Goal: Task Accomplishment & Management: Manage account settings

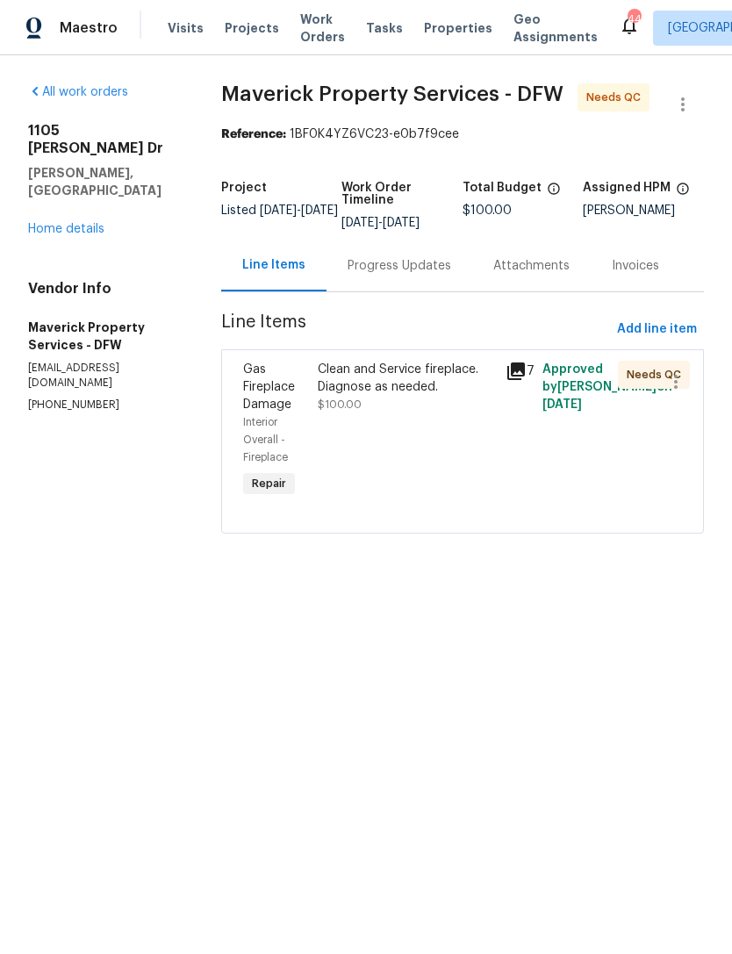
click at [362, 410] on span "$100.00" at bounding box center [340, 404] width 44 height 11
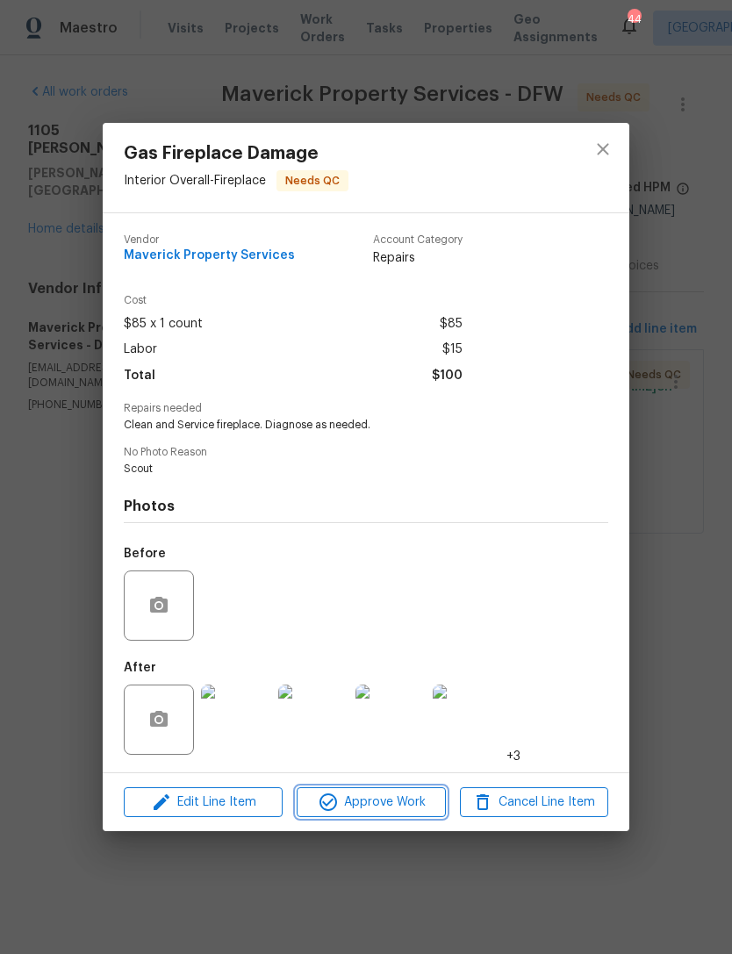
click at [397, 803] on span "Approve Work" at bounding box center [371, 803] width 138 height 22
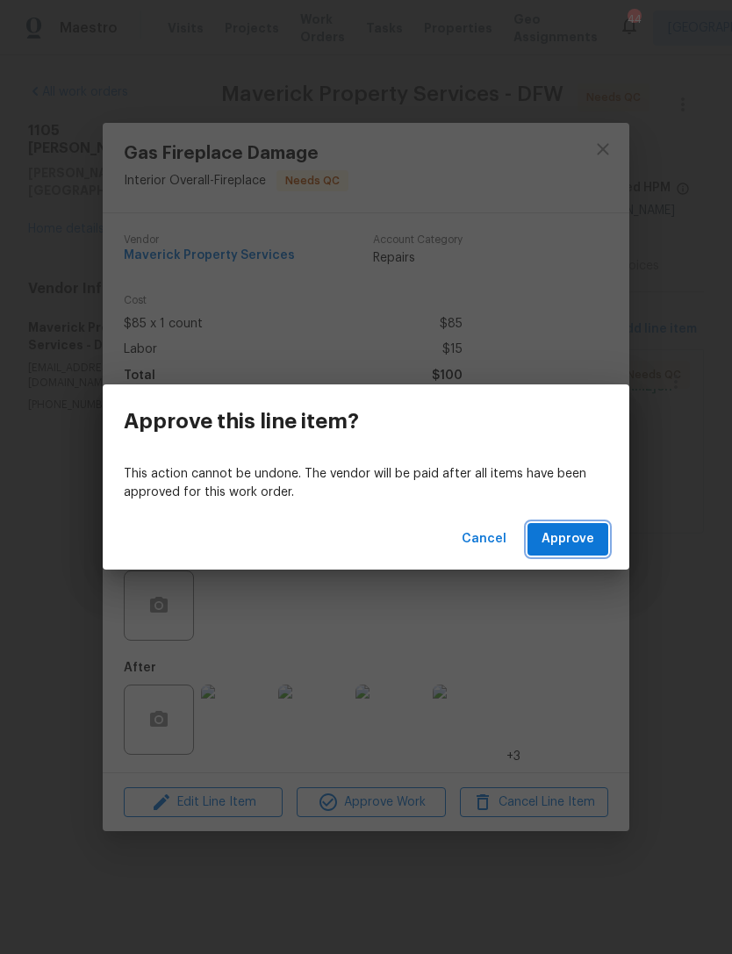
click at [576, 539] on span "Approve" at bounding box center [568, 540] width 53 height 22
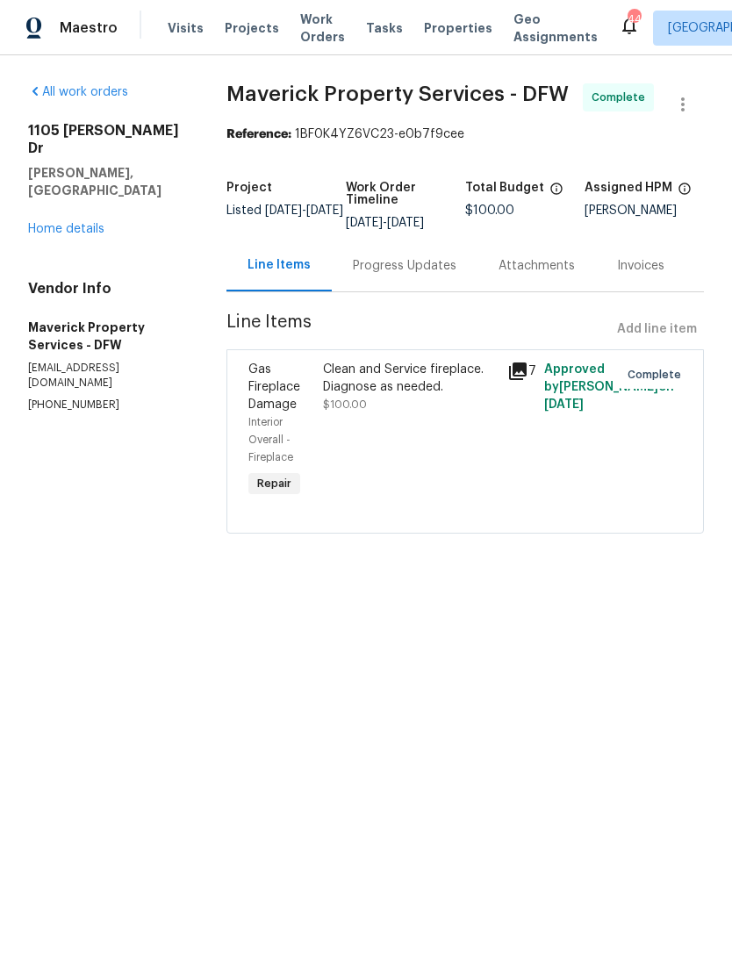
click at [315, 32] on span "Work Orders" at bounding box center [322, 28] width 45 height 35
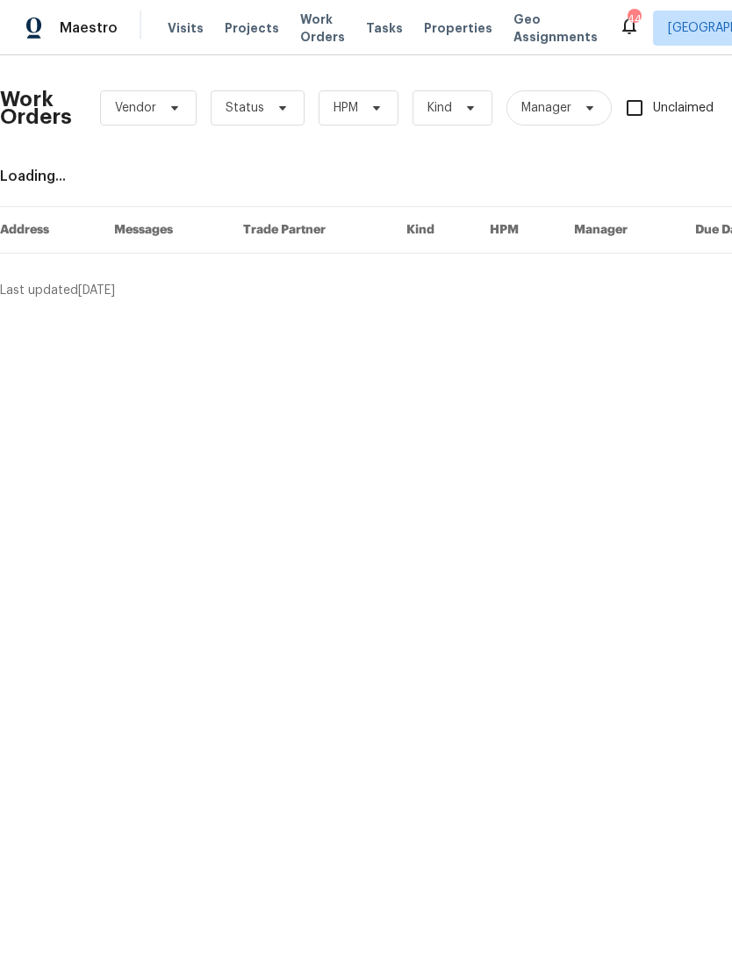
click at [451, 31] on span "Properties" at bounding box center [458, 28] width 68 height 18
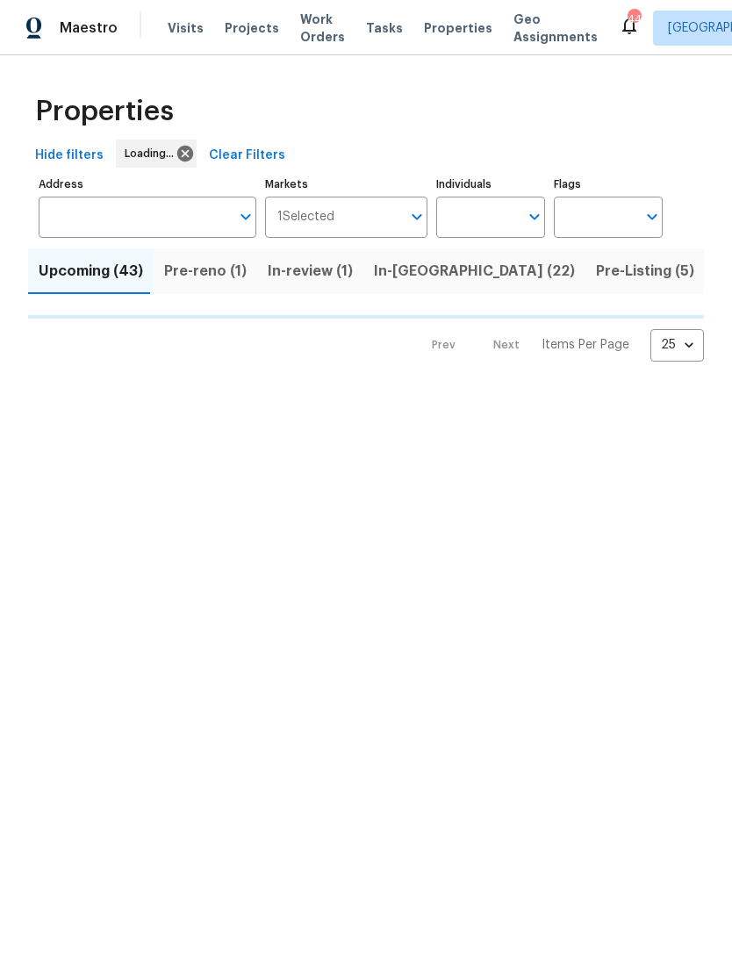
click at [481, 214] on input "Individuals" at bounding box center [477, 217] width 83 height 41
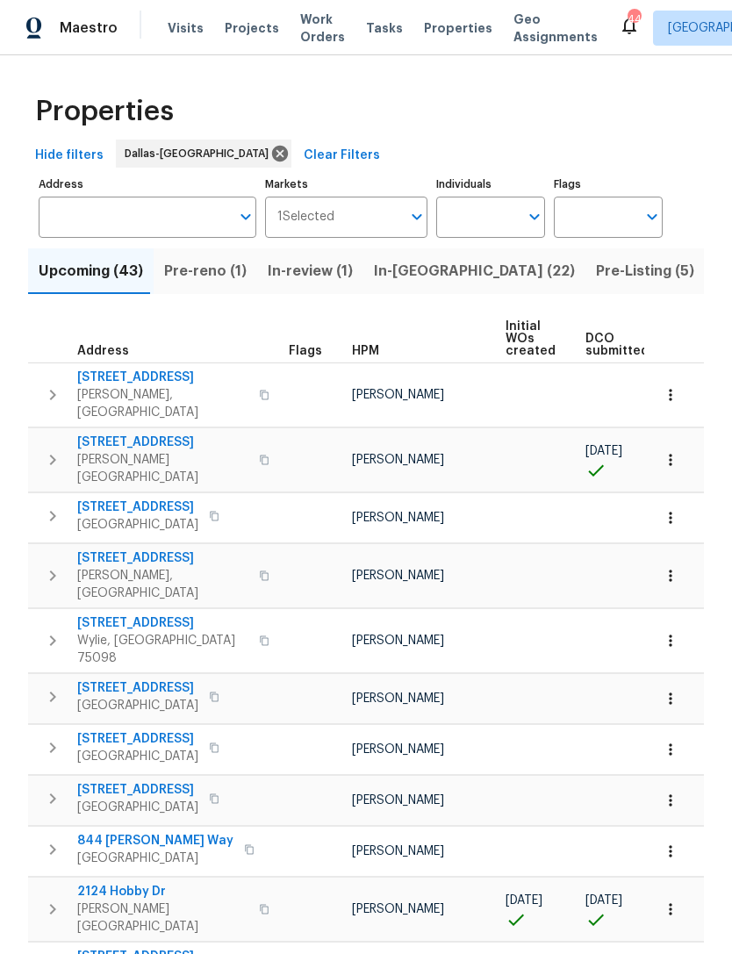
click at [505, 205] on input "text" at bounding box center [477, 217] width 83 height 41
type input "[PERSON_NAME]"
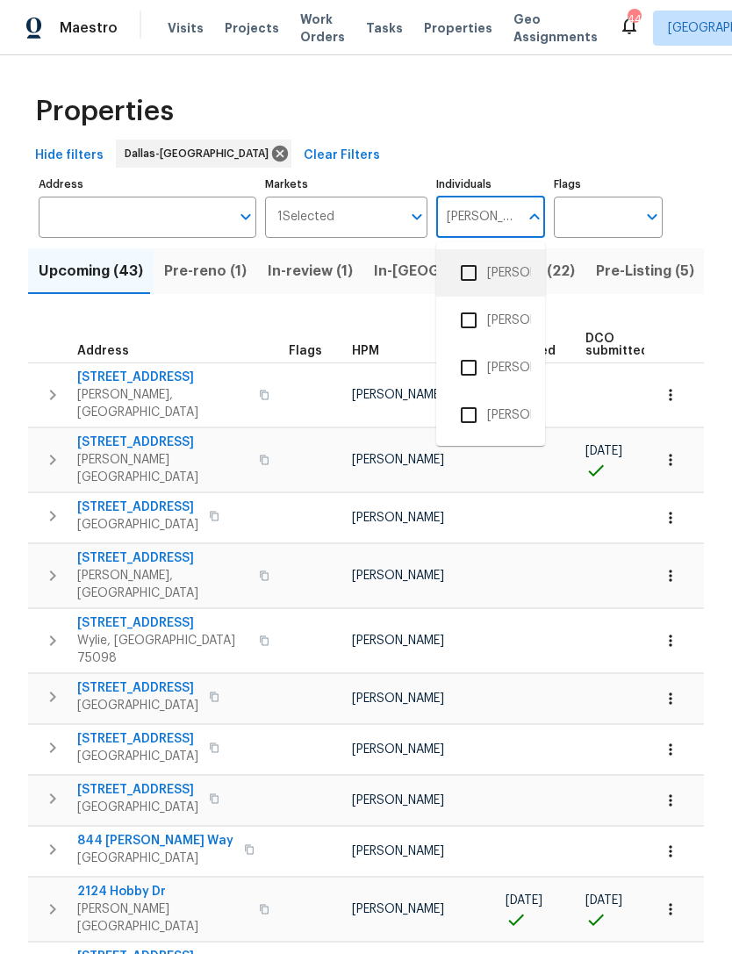
click at [509, 275] on li "[PERSON_NAME]" at bounding box center [490, 273] width 81 height 37
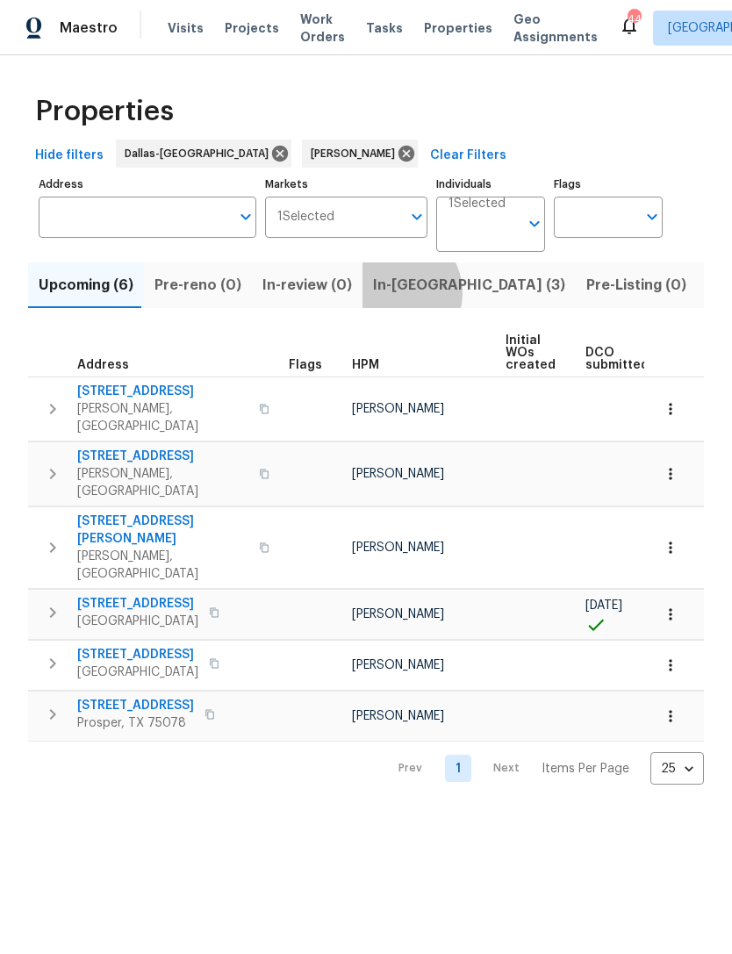
click at [385, 293] on span "In-[GEOGRAPHIC_DATA] (3)" at bounding box center [469, 285] width 192 height 25
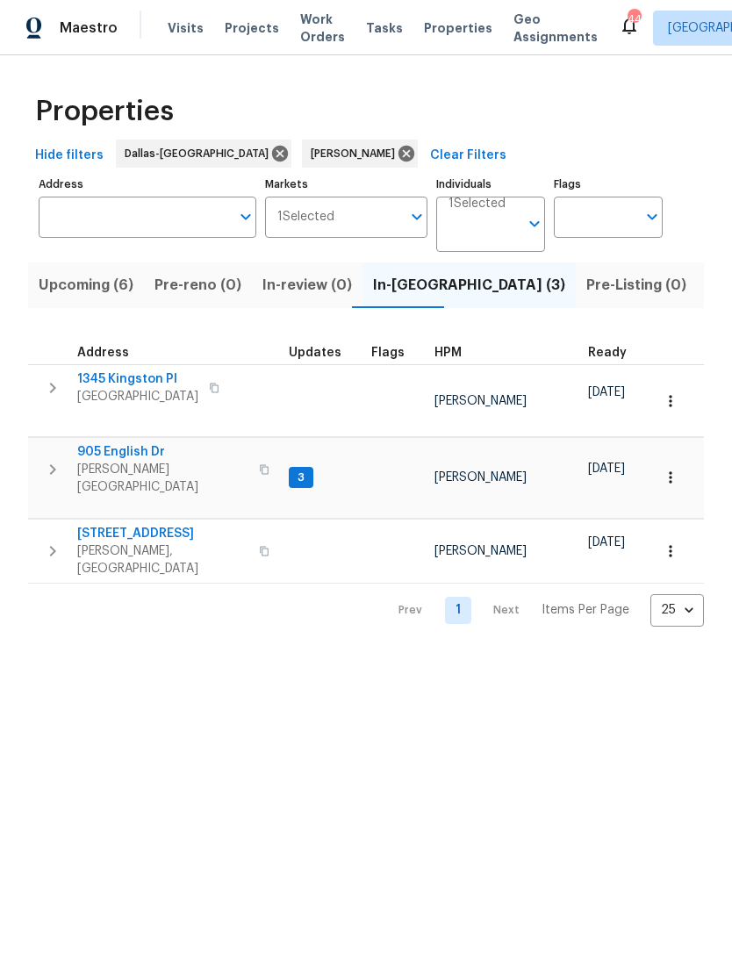
click at [139, 443] on span "905 English Dr" at bounding box center [162, 452] width 171 height 18
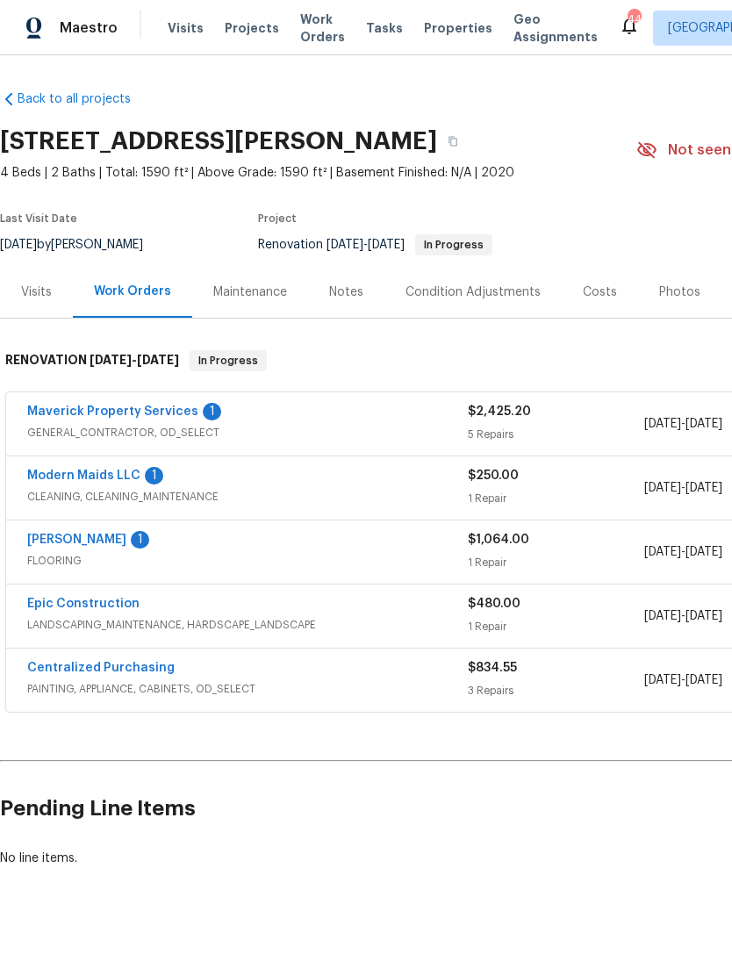
click at [184, 415] on link "Maverick Property Services" at bounding box center [112, 412] width 171 height 12
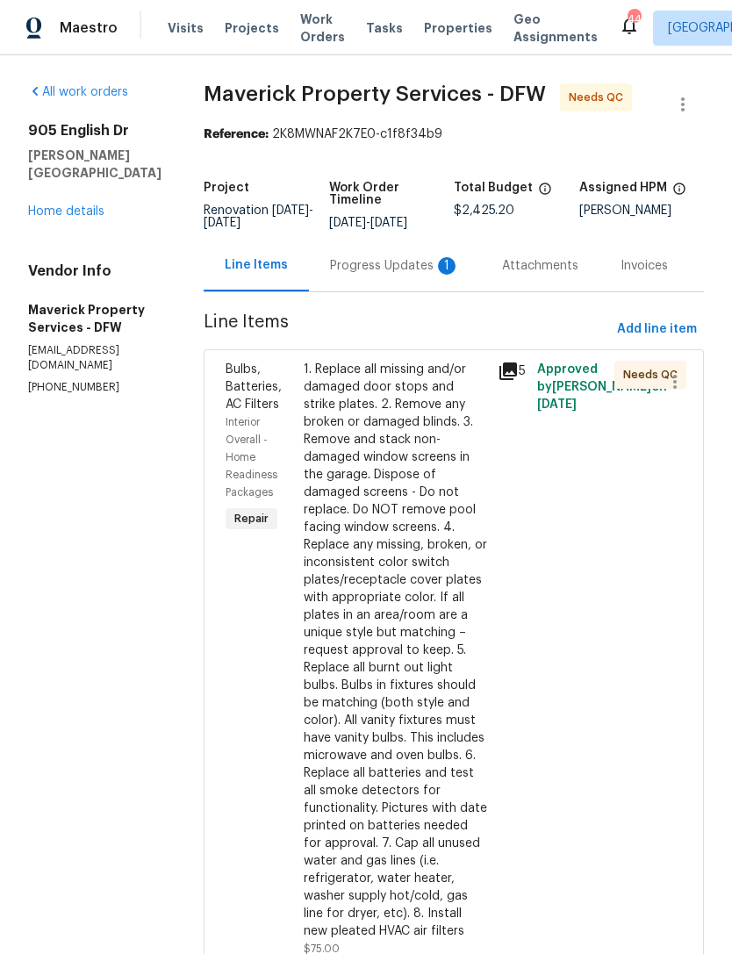
click at [416, 275] on div "Progress Updates 1" at bounding box center [395, 266] width 130 height 18
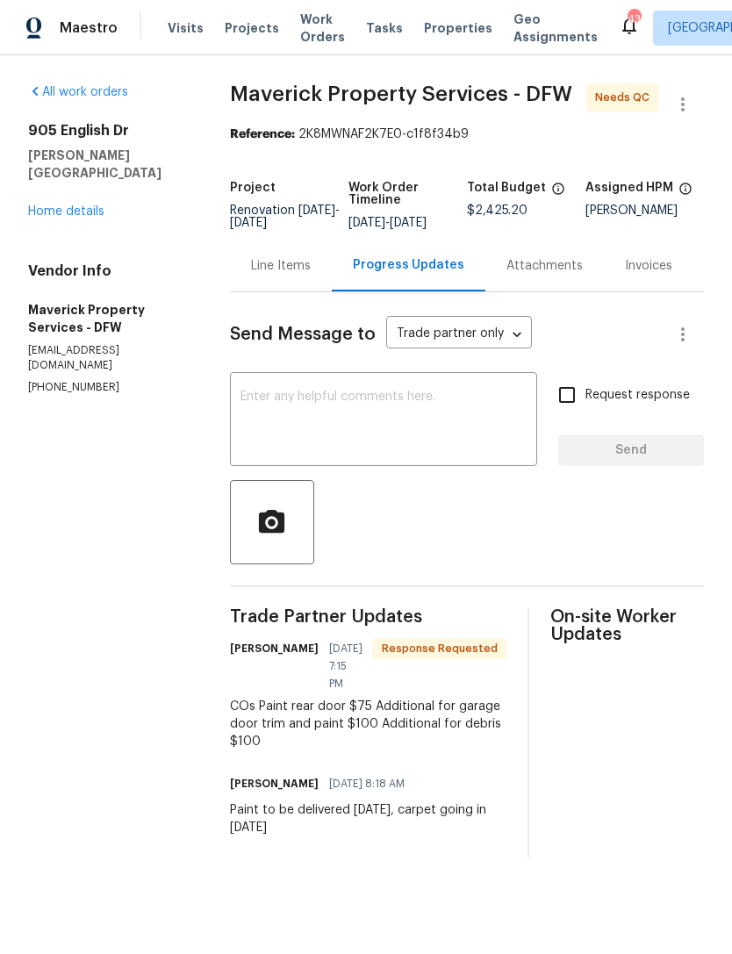
click at [88, 205] on link "Home details" at bounding box center [66, 211] width 76 height 12
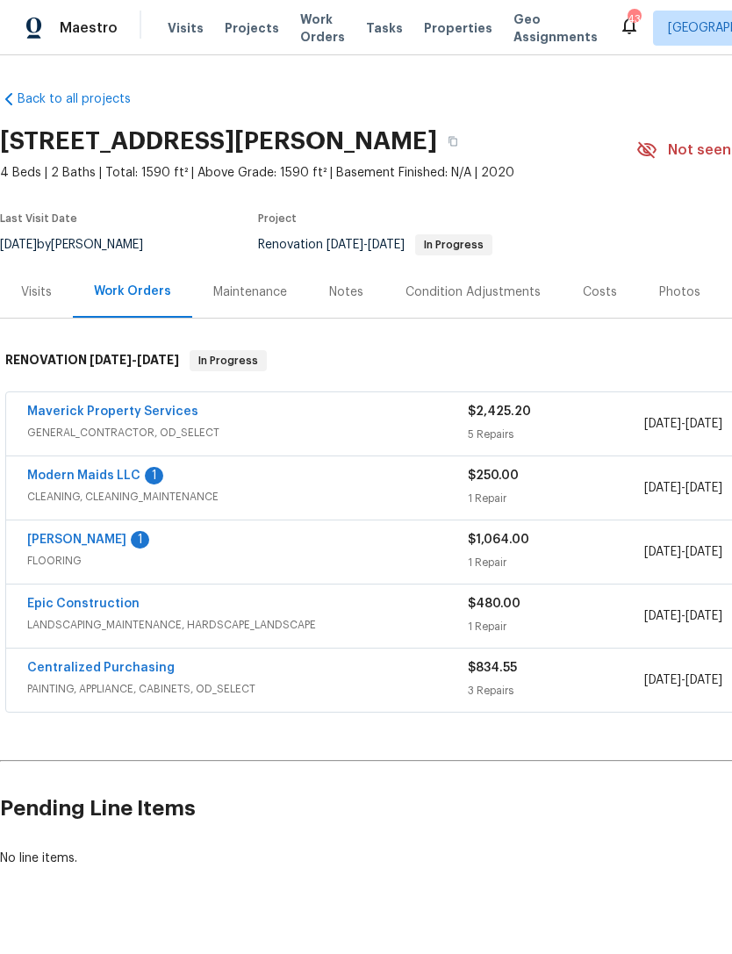
click at [138, 544] on div "1" at bounding box center [140, 540] width 18 height 18
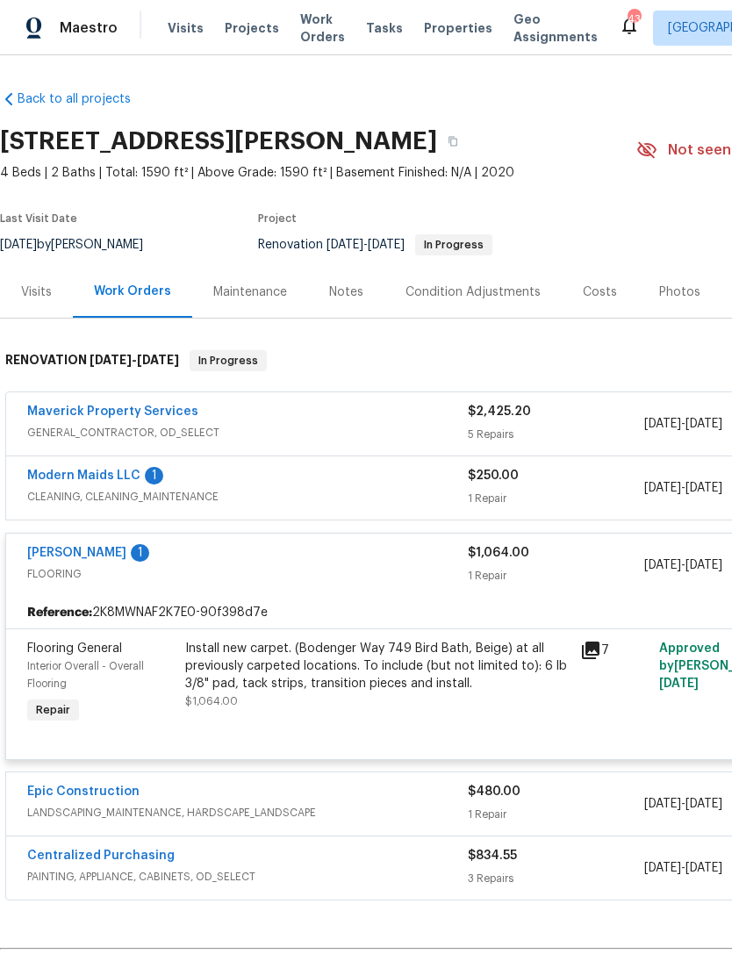
click at [130, 481] on link "Modern Maids LLC" at bounding box center [83, 476] width 113 height 12
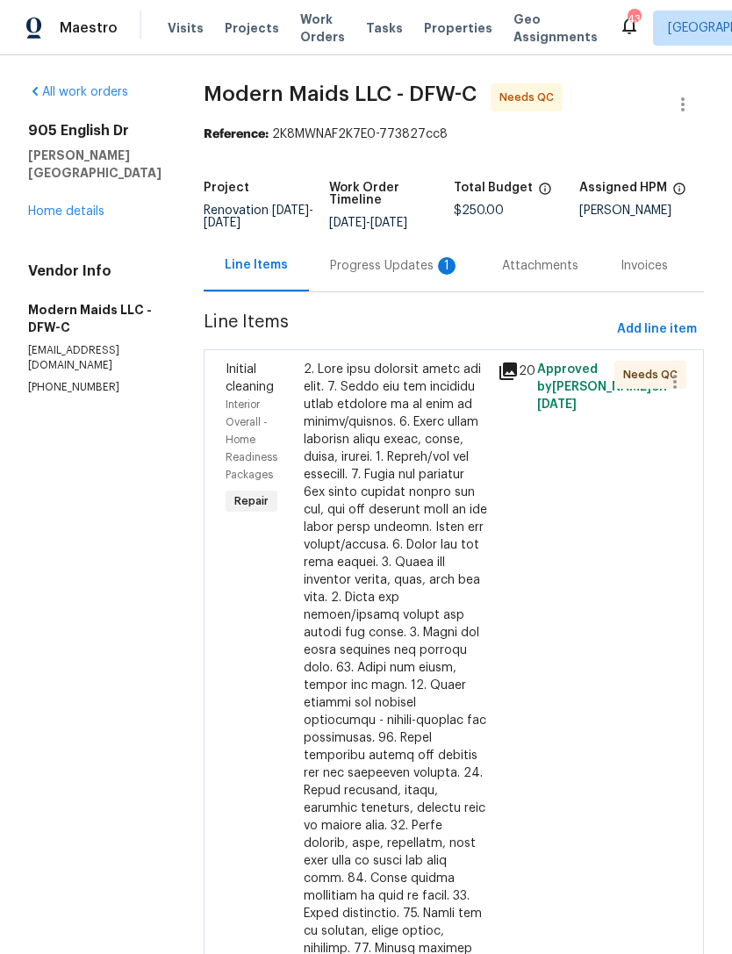
click at [389, 278] on div "Progress Updates 1" at bounding box center [395, 266] width 172 height 52
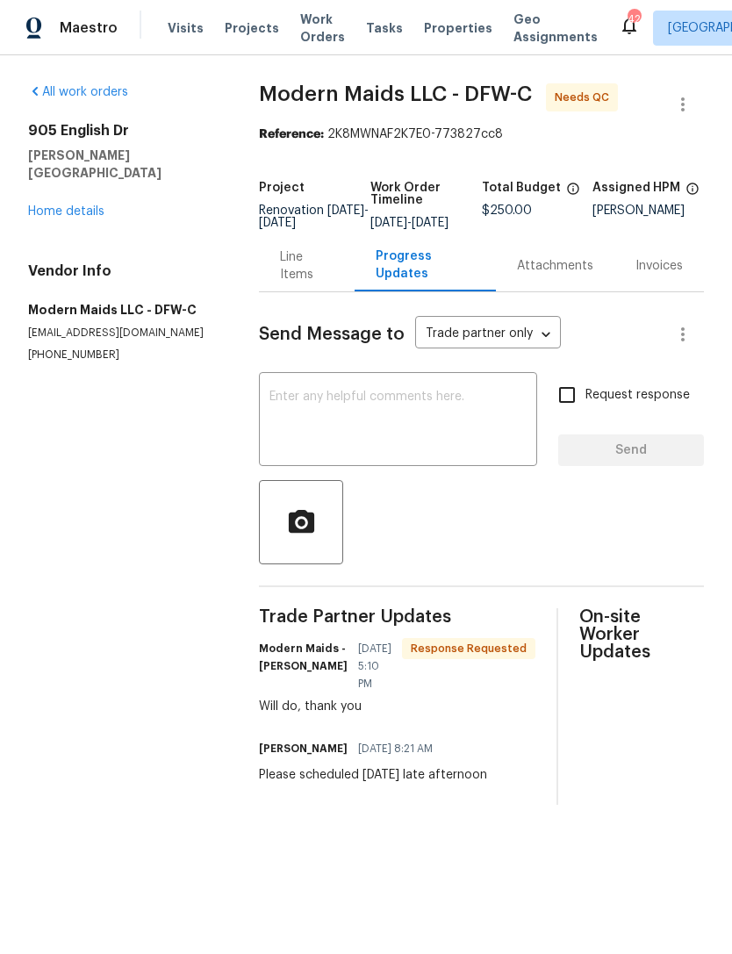
click at [97, 205] on link "Home details" at bounding box center [66, 211] width 76 height 12
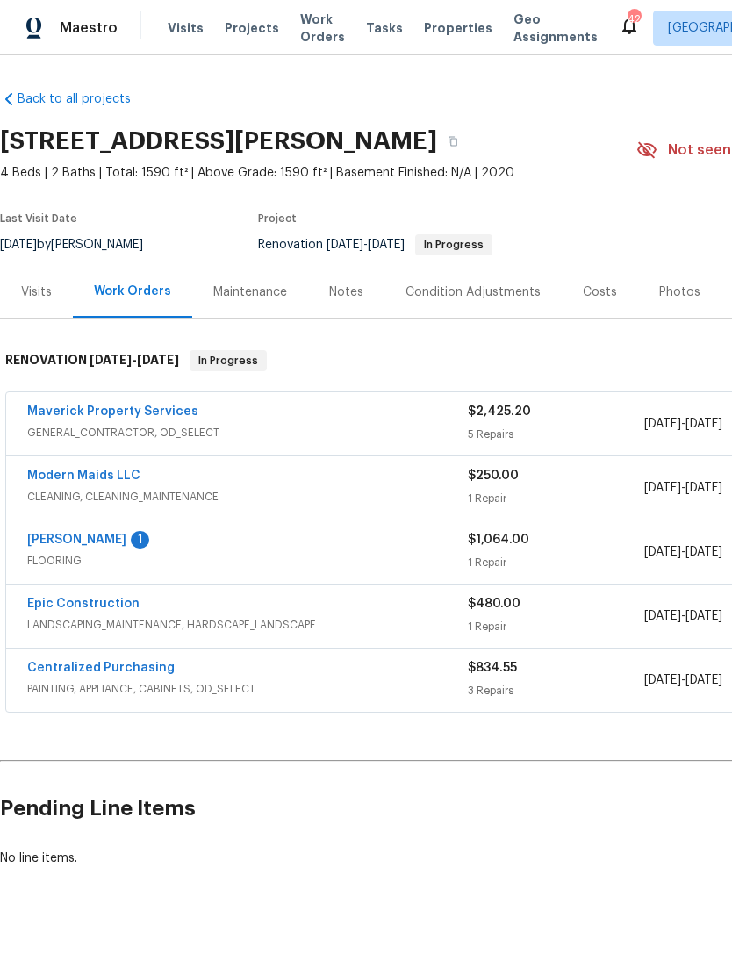
click at [123, 543] on link "Sherwin Williams" at bounding box center [76, 540] width 99 height 12
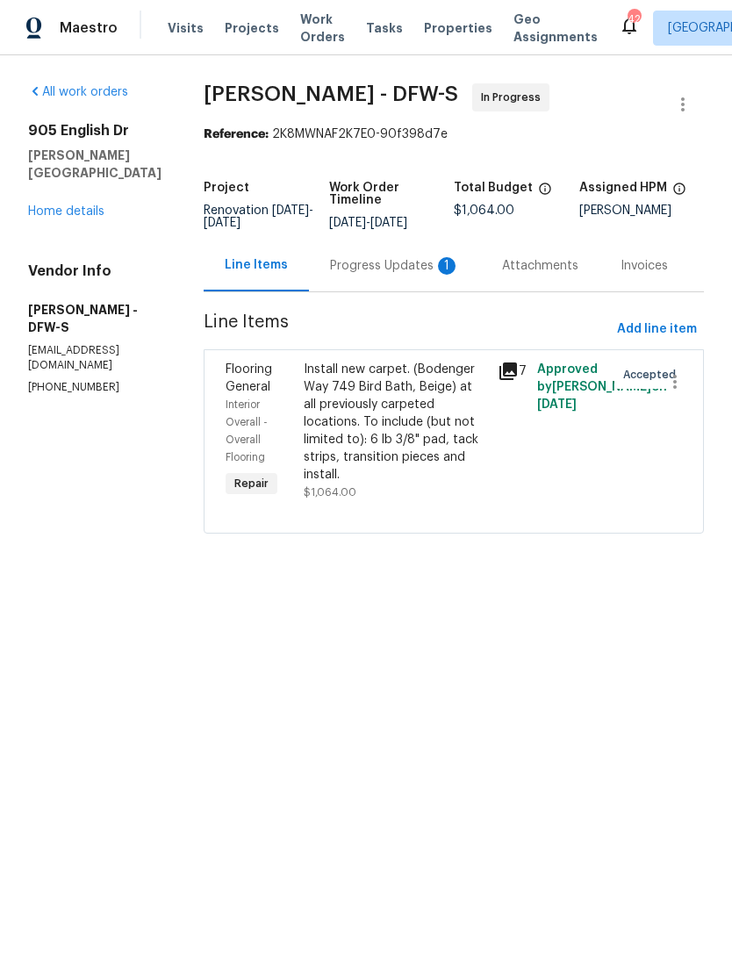
click at [385, 256] on div "Progress Updates 1" at bounding box center [395, 266] width 172 height 52
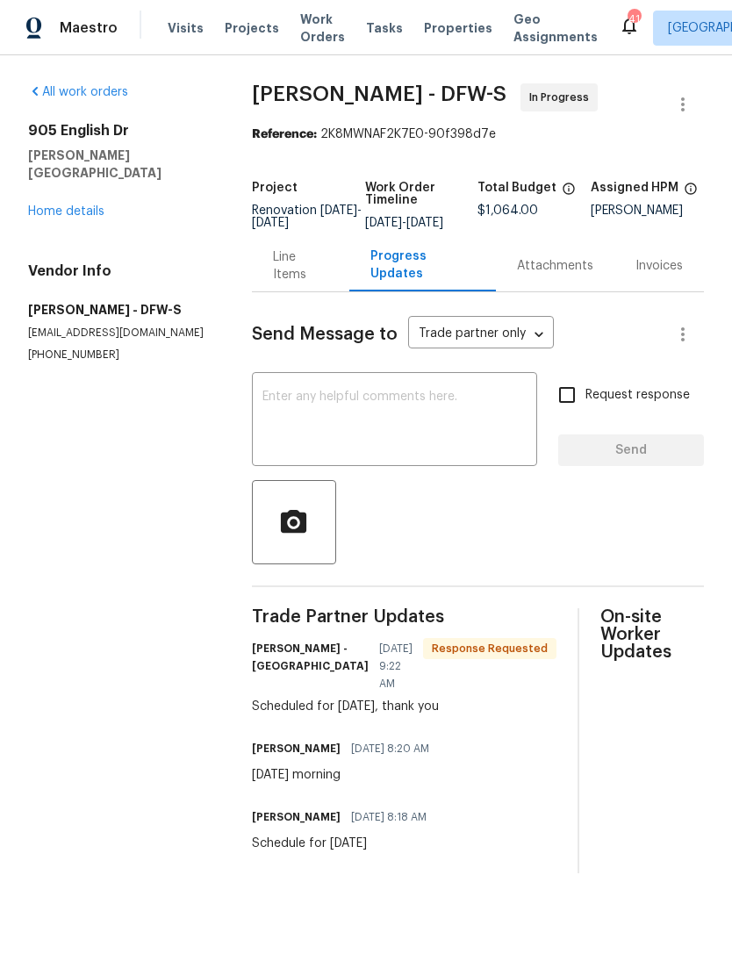
click at [82, 205] on link "Home details" at bounding box center [66, 211] width 76 height 12
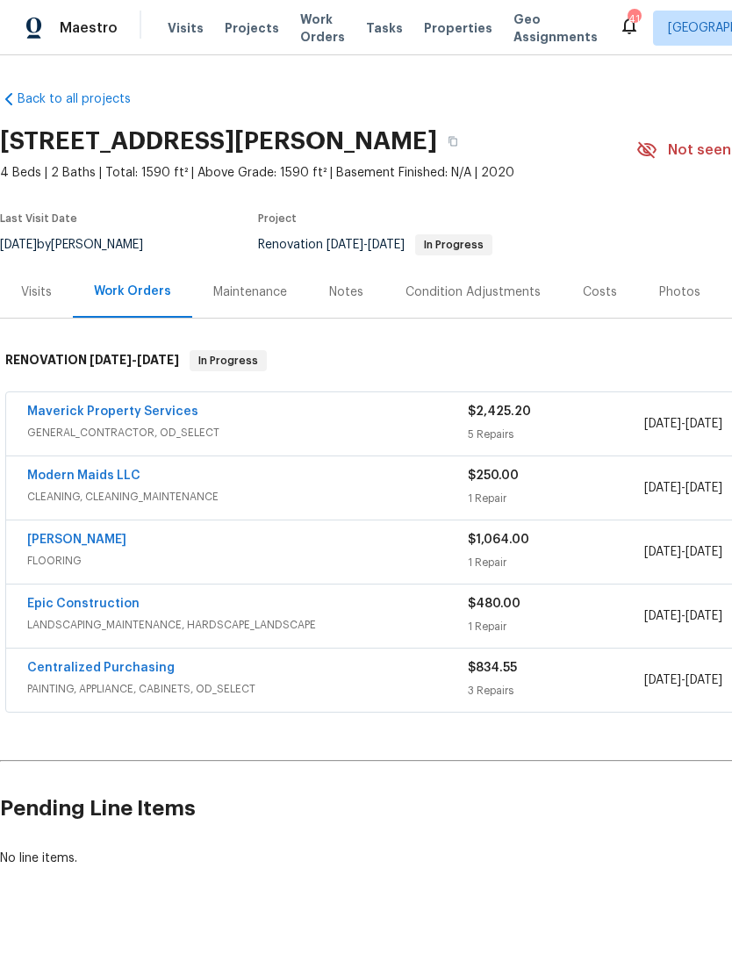
click at [109, 608] on link "Epic Construction" at bounding box center [83, 604] width 112 height 12
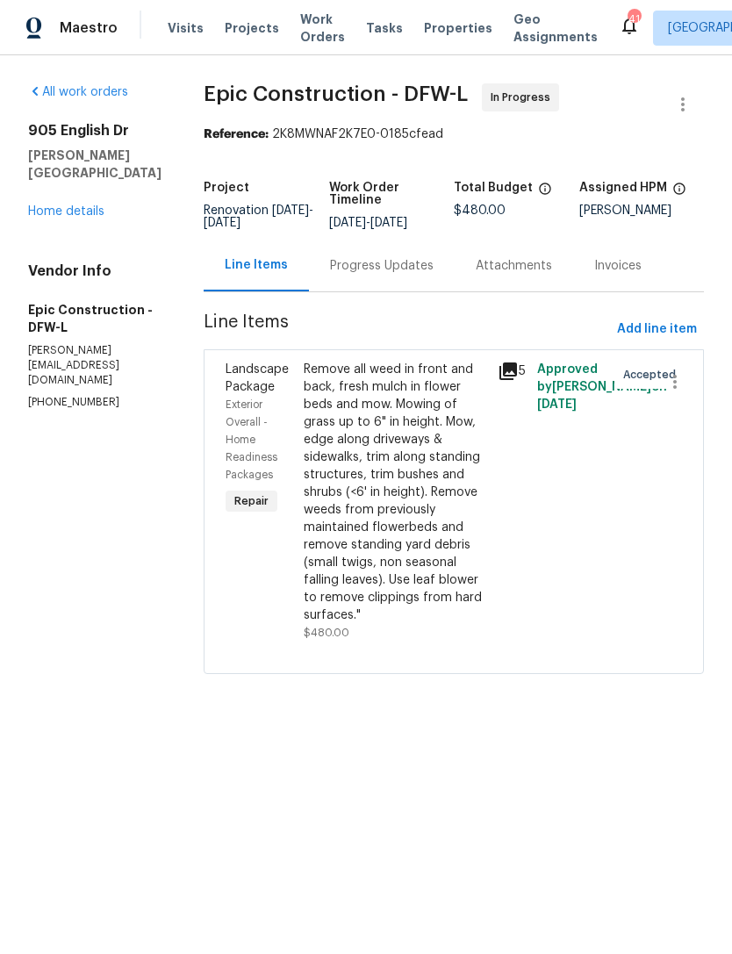
click at [365, 277] on div "Progress Updates" at bounding box center [382, 266] width 146 height 52
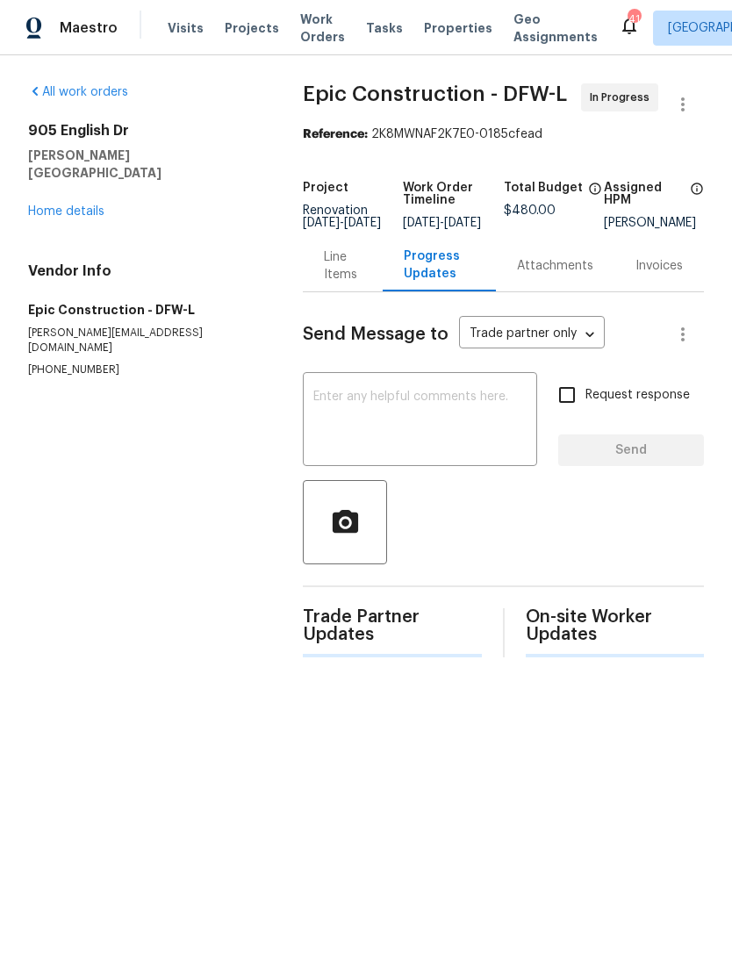
click at [428, 429] on textarea at bounding box center [419, 421] width 213 height 61
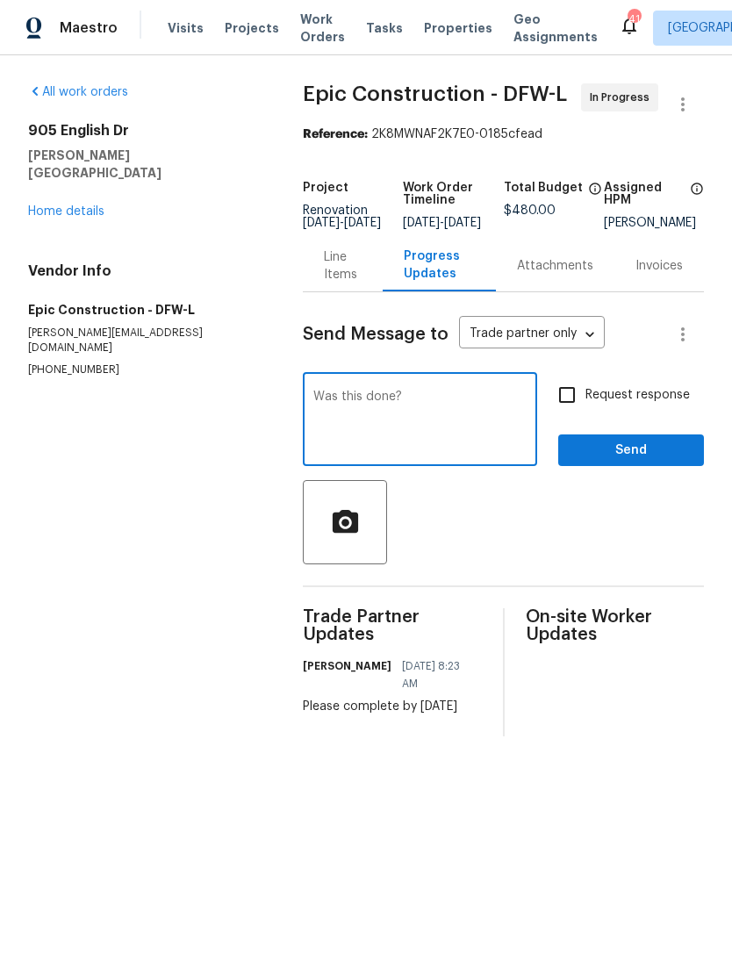
type textarea "Was this done?"
click at [666, 449] on button "Send" at bounding box center [631, 451] width 146 height 32
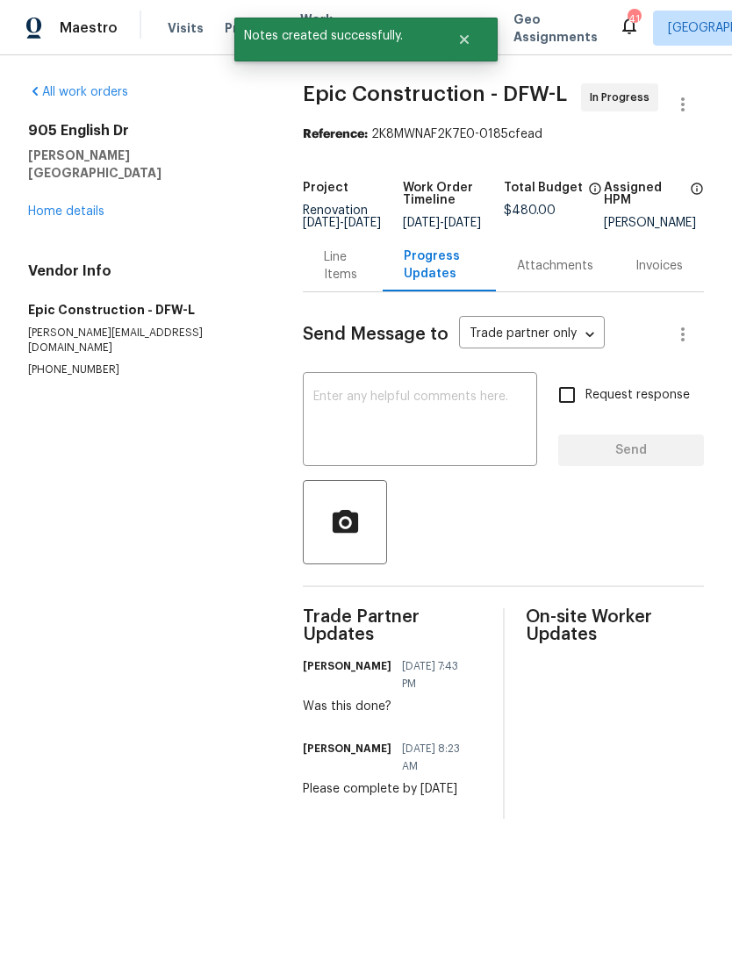
click at [73, 205] on link "Home details" at bounding box center [66, 211] width 76 height 12
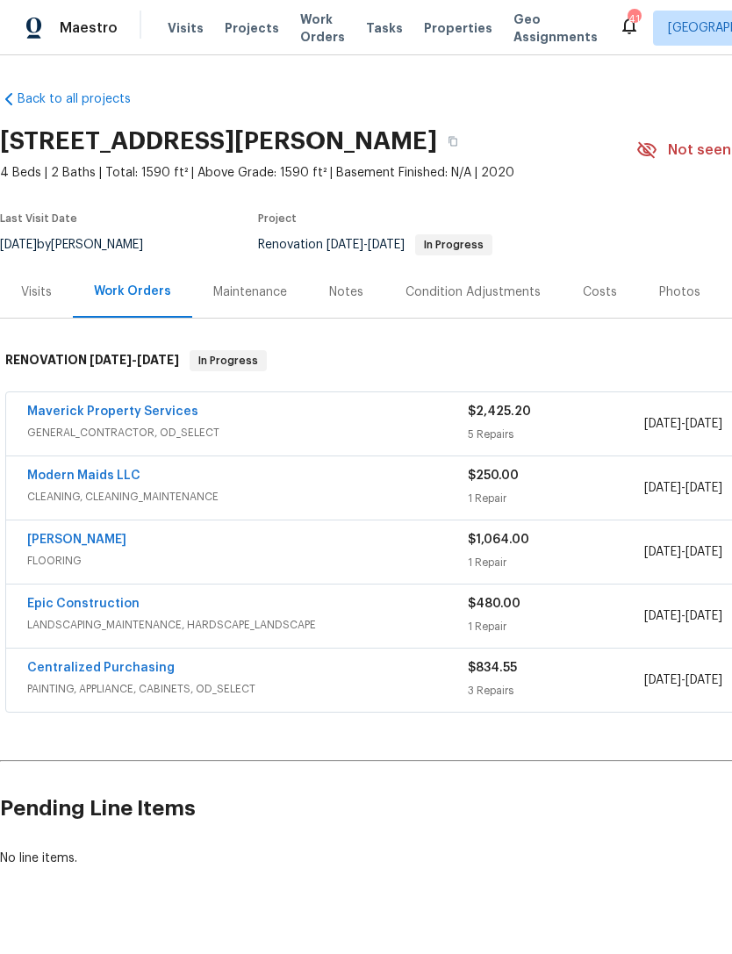
click at [316, 25] on span "Work Orders" at bounding box center [322, 28] width 45 height 35
